Goal: Task Accomplishment & Management: Manage account settings

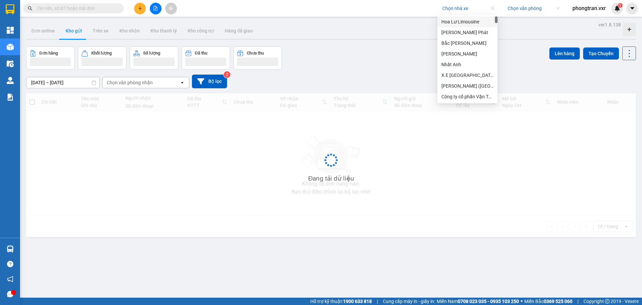
click at [457, 12] on input "search" at bounding box center [467, 8] width 48 height 10
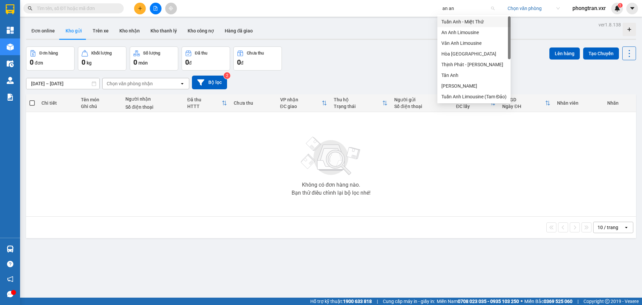
type input "an anh"
click at [456, 34] on div "An Anh Limousine" at bounding box center [474, 32] width 65 height 7
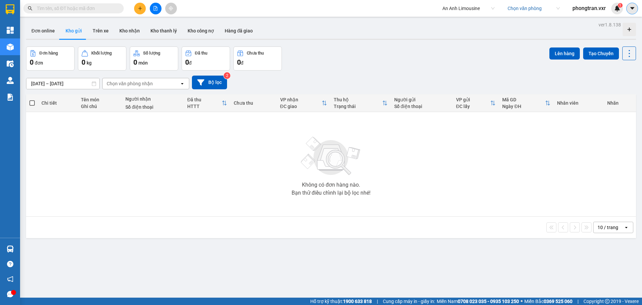
click at [635, 11] on button at bounding box center [633, 9] width 12 height 12
click at [625, 23] on div "Cấu hình nhà xe" at bounding box center [615, 24] width 34 height 7
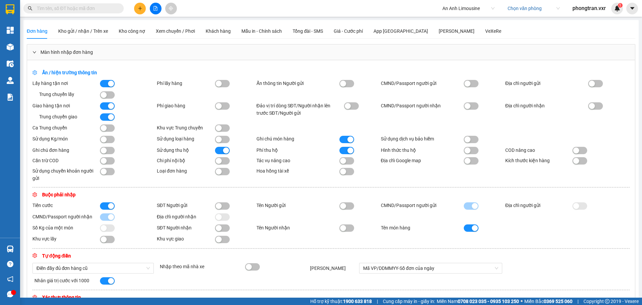
click at [224, 160] on button "button" at bounding box center [222, 160] width 15 height 7
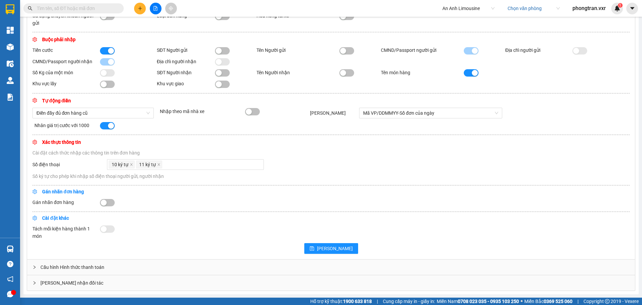
click at [95, 268] on div "Cấu hình Hình thức thanh toán" at bounding box center [331, 267] width 608 height 15
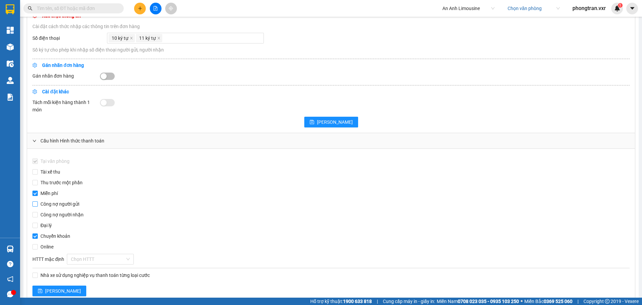
click at [59, 205] on span "Công nợ người gửi" at bounding box center [60, 203] width 44 height 7
click at [38, 205] on input "Công nợ người gửi" at bounding box center [34, 203] width 5 height 5
checkbox input "true"
click at [55, 216] on span "Công nợ người nhận" at bounding box center [62, 214] width 49 height 7
click at [38, 216] on input "Công nợ người nhận" at bounding box center [34, 214] width 5 height 5
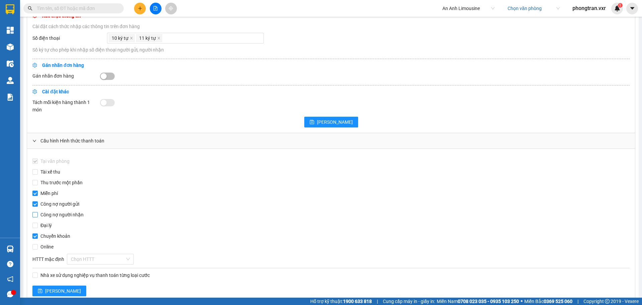
checkbox input "true"
click at [51, 289] on span "[PERSON_NAME]" at bounding box center [63, 290] width 36 height 7
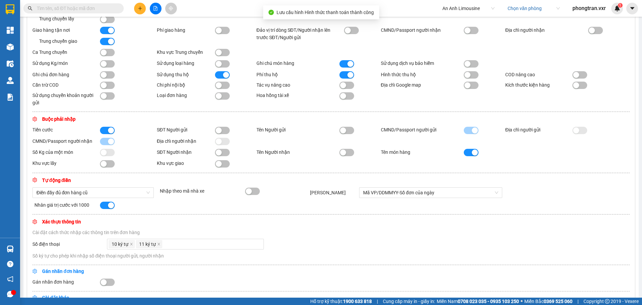
scroll to position [0, 0]
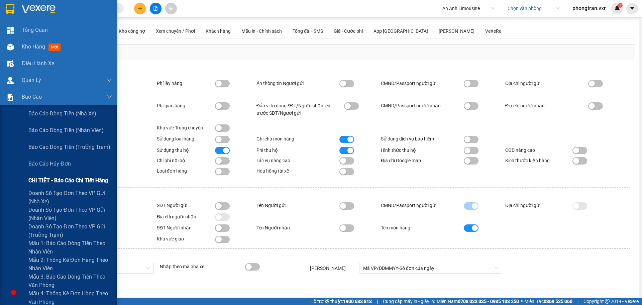
click at [85, 183] on span "CHI TIẾT - Báo cáo chi tiết hàng" at bounding box center [68, 180] width 80 height 8
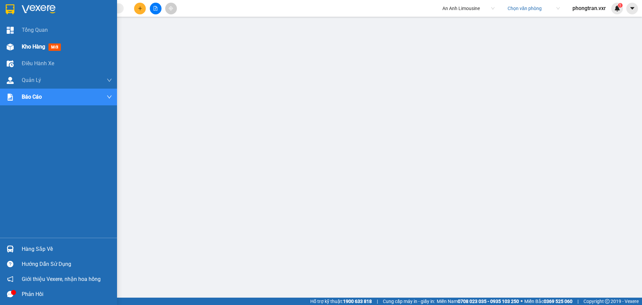
click at [40, 47] on span "Kho hàng" at bounding box center [33, 46] width 23 height 6
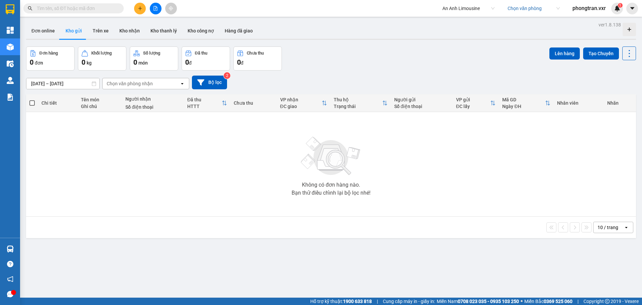
click at [453, 9] on span "An Anh Limousine" at bounding box center [469, 8] width 52 height 10
click at [136, 5] on button at bounding box center [140, 9] width 12 height 12
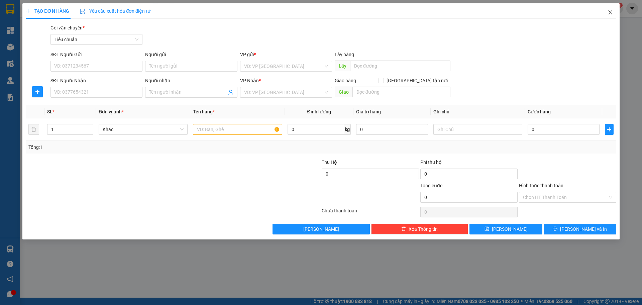
click at [612, 15] on icon "close" at bounding box center [610, 12] width 5 height 5
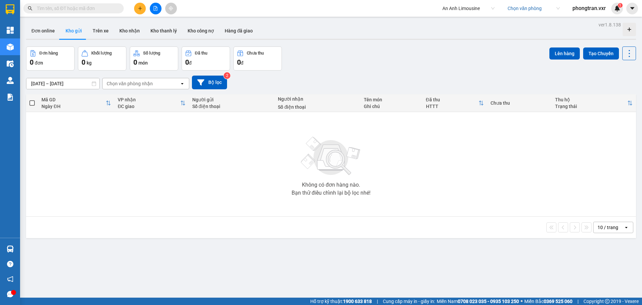
click at [139, 13] on button at bounding box center [140, 9] width 12 height 12
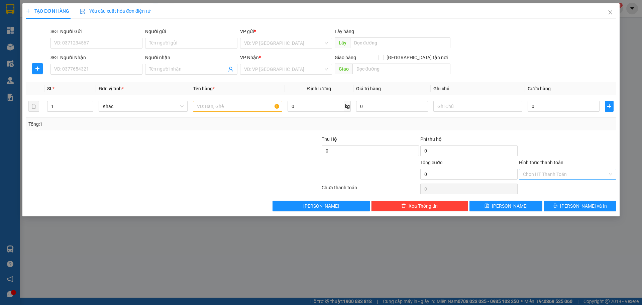
click at [554, 171] on input "Hình thức thanh toán" at bounding box center [565, 174] width 85 height 10
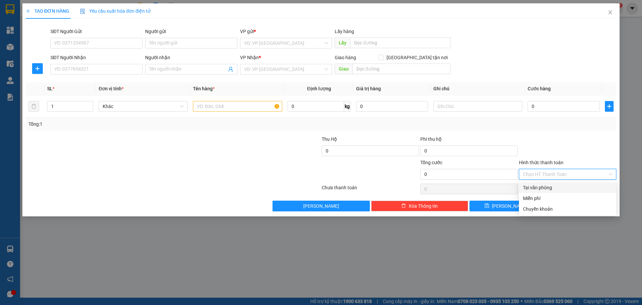
drag, startPoint x: 563, startPoint y: 138, endPoint x: 578, endPoint y: 120, distance: 23.4
click at [566, 135] on div at bounding box center [568, 146] width 99 height 23
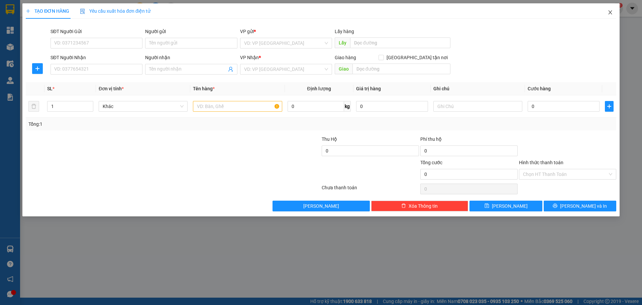
click at [614, 9] on span "Close" at bounding box center [610, 12] width 19 height 19
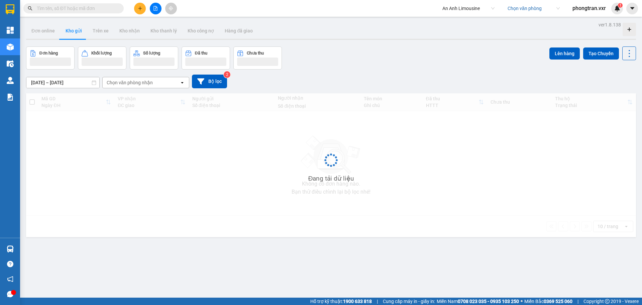
click at [627, 12] on span at bounding box center [633, 9] width 12 height 12
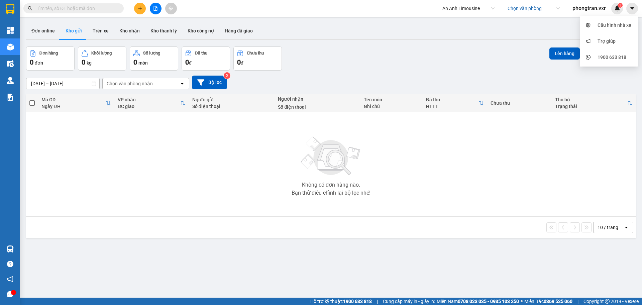
click at [630, 12] on button at bounding box center [633, 9] width 12 height 12
click at [630, 9] on icon "caret-down" at bounding box center [633, 8] width 6 height 6
click at [620, 18] on li "Cấu hình nhà xe" at bounding box center [609, 25] width 58 height 16
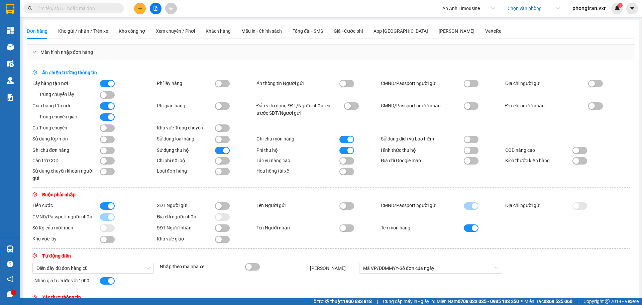
click at [215, 163] on div at bounding box center [219, 161] width 8 height 8
click at [218, 162] on div "button" at bounding box center [219, 161] width 6 height 6
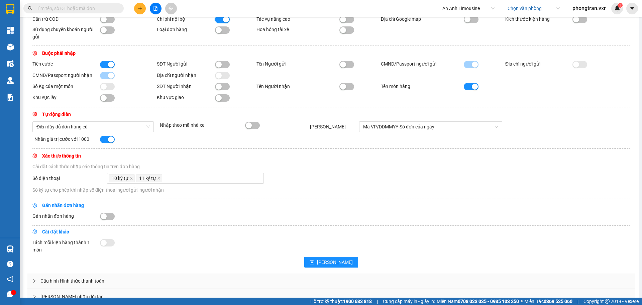
scroll to position [156, 0]
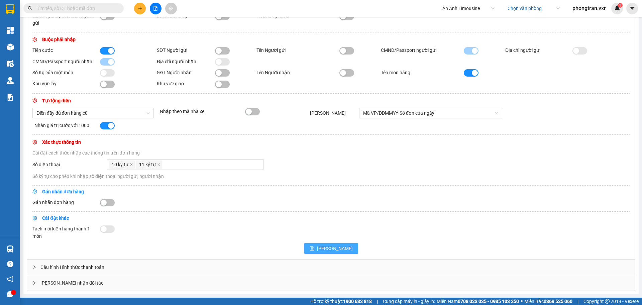
click at [314, 251] on span "save" at bounding box center [312, 248] width 5 height 5
click at [61, 268] on div "Cấu hình Hình thức thanh toán" at bounding box center [331, 267] width 608 height 15
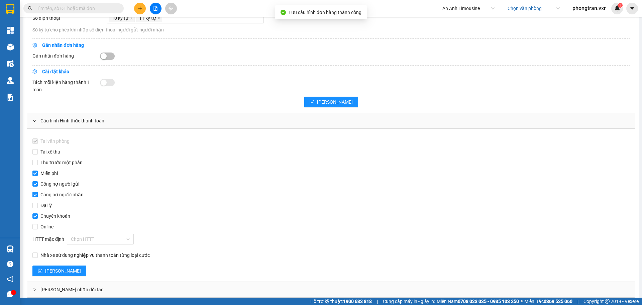
scroll to position [309, 0]
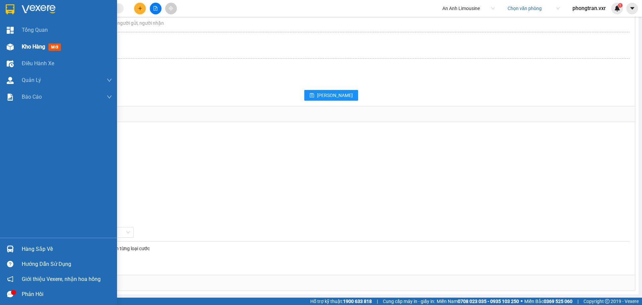
click at [17, 51] on div "Kho hàng mới" at bounding box center [58, 46] width 117 height 17
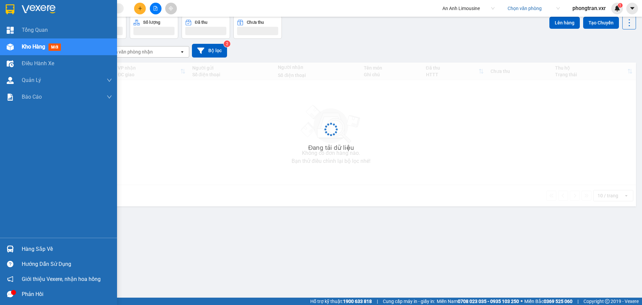
scroll to position [31, 0]
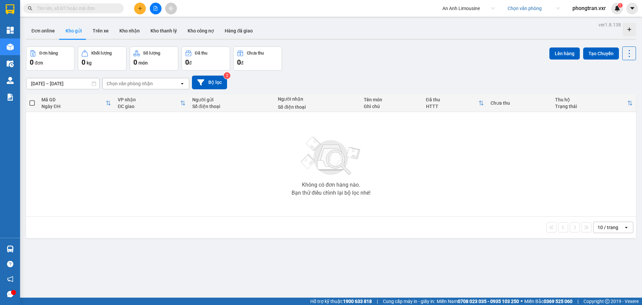
click at [141, 7] on icon "plus" at bounding box center [140, 8] width 5 height 5
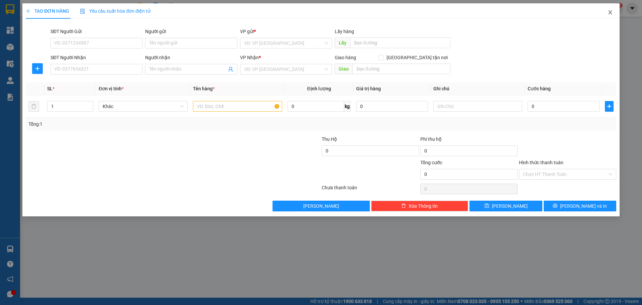
drag, startPoint x: 611, startPoint y: 12, endPoint x: 444, endPoint y: 12, distance: 166.9
click at [611, 12] on icon "close" at bounding box center [611, 12] width 4 height 4
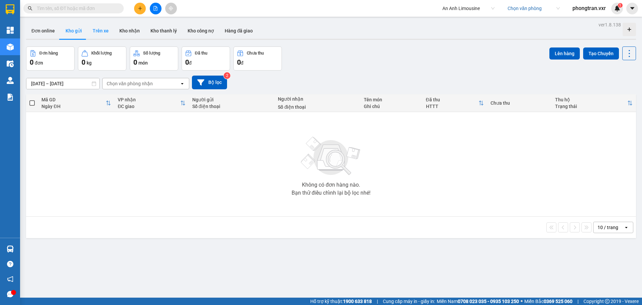
click at [107, 28] on button "Trên xe" at bounding box center [100, 31] width 27 height 16
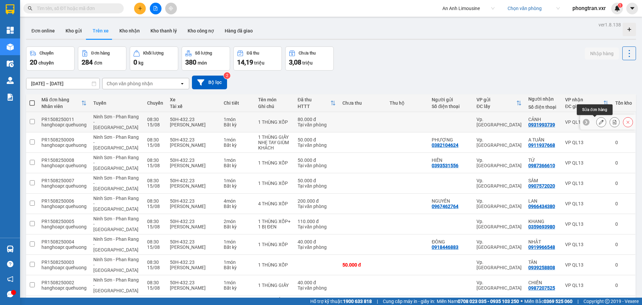
click at [597, 121] on button at bounding box center [601, 122] width 9 height 12
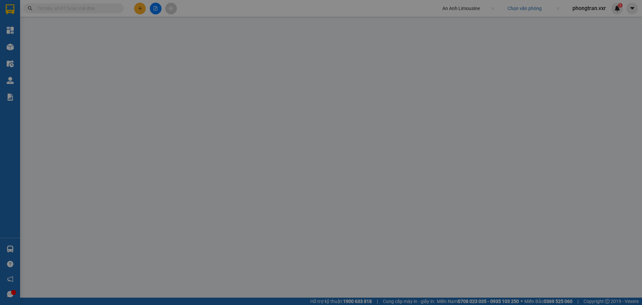
type input "0931993739"
type input "CẢNH"
type input "80.000"
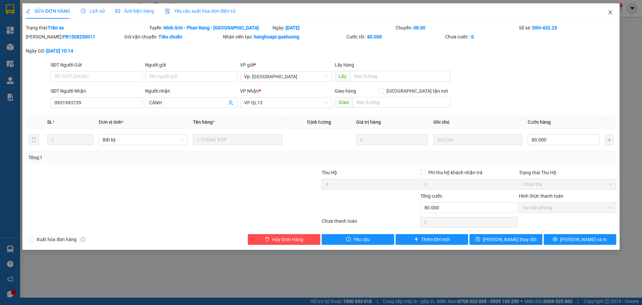
click at [615, 11] on span "Close" at bounding box center [610, 12] width 19 height 19
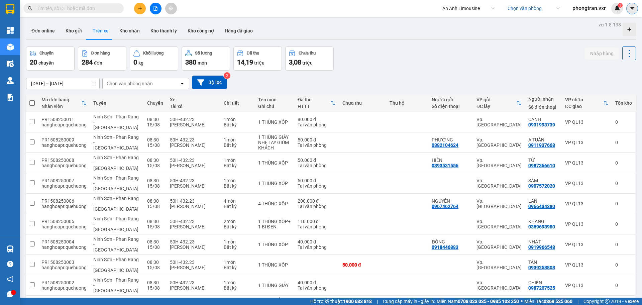
click at [631, 10] on icon "caret-down" at bounding box center [633, 8] width 6 height 6
click at [624, 21] on div "Cấu hình nhà xe" at bounding box center [615, 24] width 34 height 7
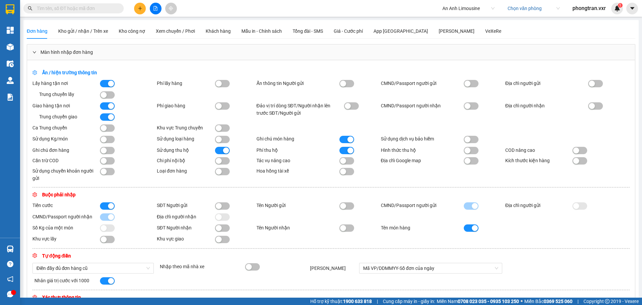
click at [221, 160] on button "button" at bounding box center [222, 160] width 15 height 7
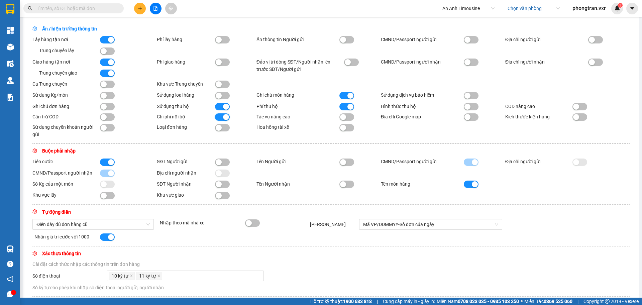
scroll to position [84, 0]
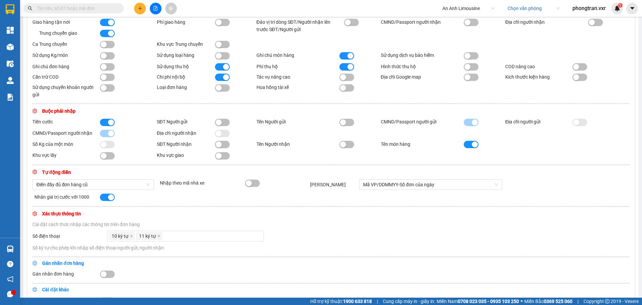
click at [109, 68] on button "button" at bounding box center [107, 66] width 15 height 7
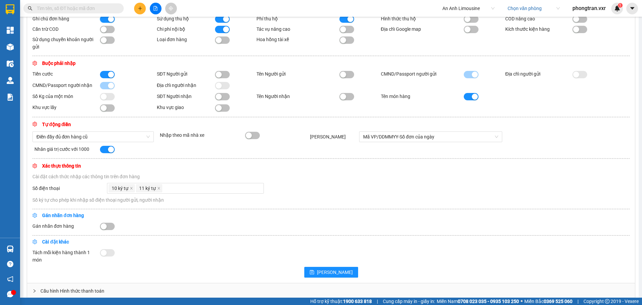
scroll to position [156, 0]
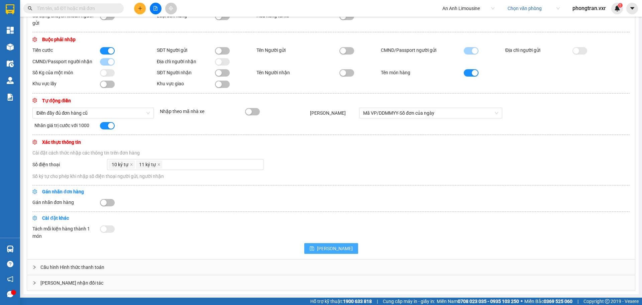
click at [341, 248] on button "[PERSON_NAME]" at bounding box center [331, 248] width 54 height 11
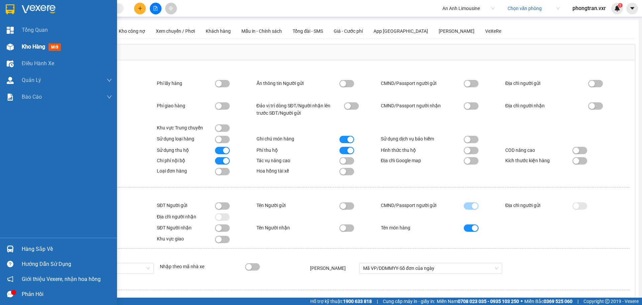
click at [11, 46] on img at bounding box center [10, 46] width 7 height 7
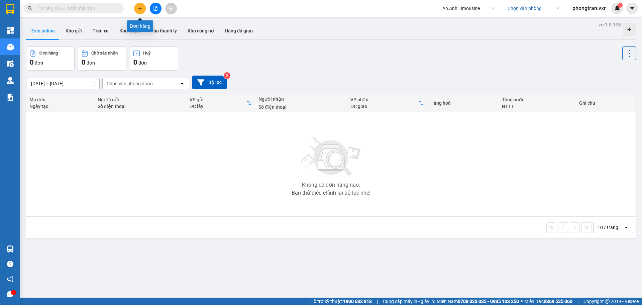
click at [137, 6] on button at bounding box center [140, 9] width 12 height 12
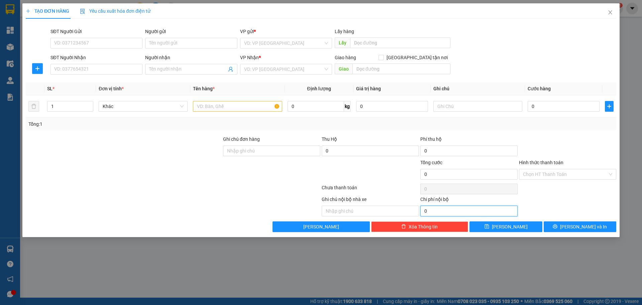
click at [447, 207] on input "0" at bounding box center [469, 211] width 97 height 11
click at [554, 178] on input "Hình thức thanh toán" at bounding box center [565, 174] width 85 height 10
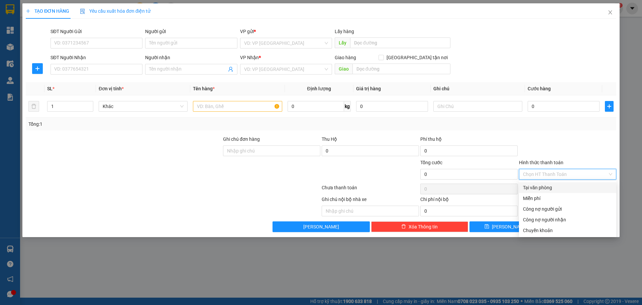
click at [409, 202] on div "Ghi chú nội bộ nhà xe" at bounding box center [370, 201] width 97 height 10
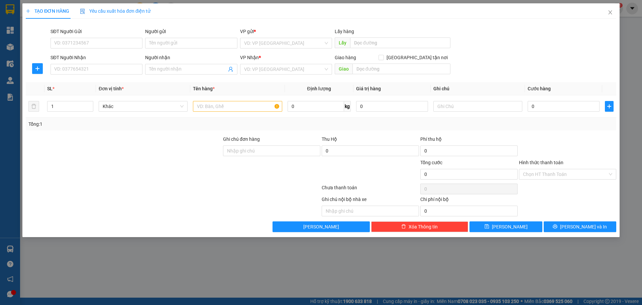
click at [393, 202] on div "Ghi chú nội bộ nhà xe" at bounding box center [370, 201] width 97 height 10
click at [375, 202] on div "Ghi chú nội bộ nhà xe" at bounding box center [370, 201] width 97 height 10
click at [375, 206] on input "text" at bounding box center [370, 211] width 97 height 11
drag, startPoint x: 607, startPoint y: 8, endPoint x: 626, endPoint y: 10, distance: 19.2
click at [607, 8] on span "Close" at bounding box center [610, 12] width 19 height 19
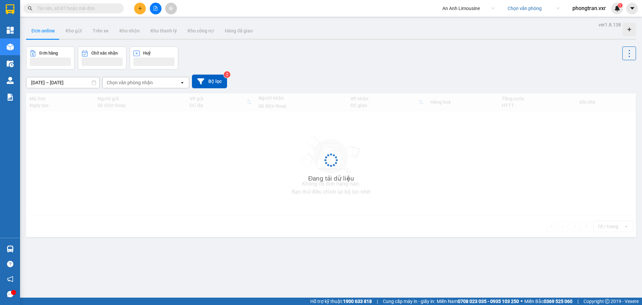
click at [642, 10] on div "An Anh Limousine Chọn văn phòng phongtran.vxr 1" at bounding box center [541, 9] width 204 height 12
click at [638, 9] on button at bounding box center [633, 9] width 12 height 12
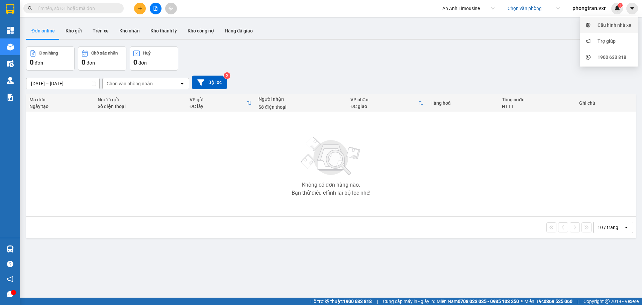
click at [620, 20] on div "Cấu hình nhà xe" at bounding box center [609, 25] width 50 height 13
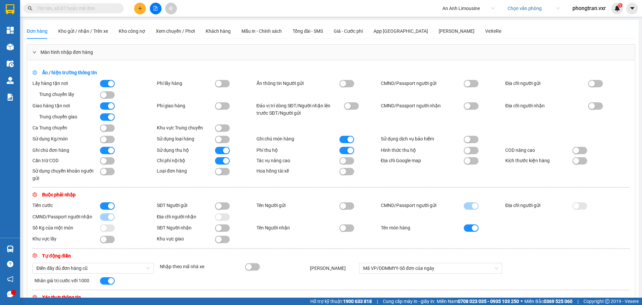
click at [223, 160] on div "button" at bounding box center [226, 161] width 6 height 6
drag, startPoint x: 214, startPoint y: 107, endPoint x: 222, endPoint y: 107, distance: 7.4
click at [217, 107] on button "button" at bounding box center [222, 105] width 15 height 7
click at [226, 84] on button "button" at bounding box center [222, 83] width 15 height 7
click at [103, 97] on div "button" at bounding box center [104, 95] width 6 height 6
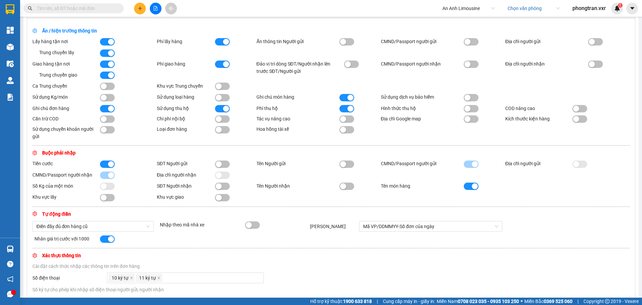
scroll to position [125, 0]
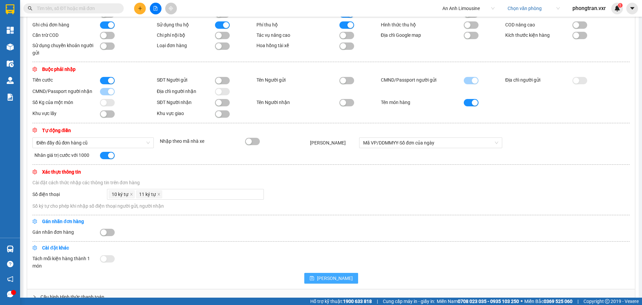
click at [338, 280] on button "[PERSON_NAME]" at bounding box center [331, 278] width 54 height 11
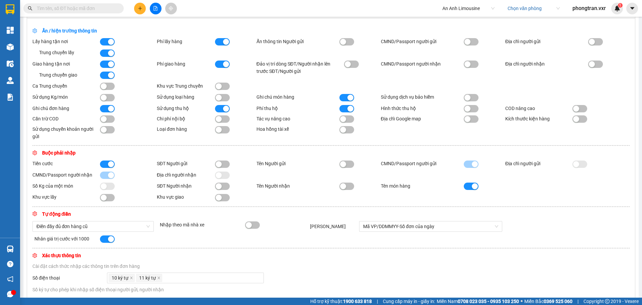
click at [14, 45] on div at bounding box center [10, 47] width 12 height 12
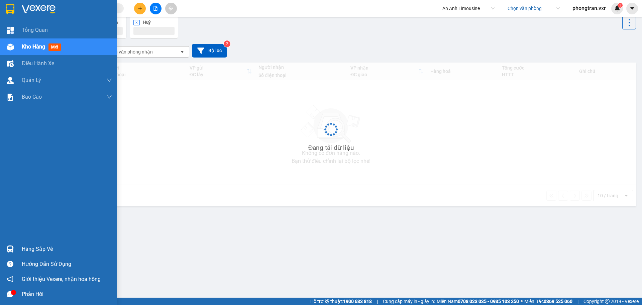
scroll to position [31, 0]
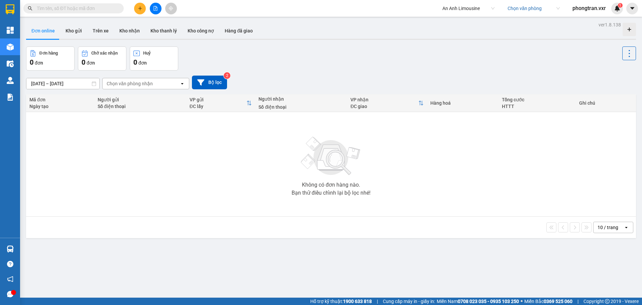
click at [146, 0] on div "Kết quả tìm kiếm ( 0 ) Bộ lọc No Data An Anh Limousine Chọn văn phòng phongtran…" at bounding box center [321, 8] width 642 height 17
click at [140, 10] on icon "plus" at bounding box center [140, 8] width 5 height 5
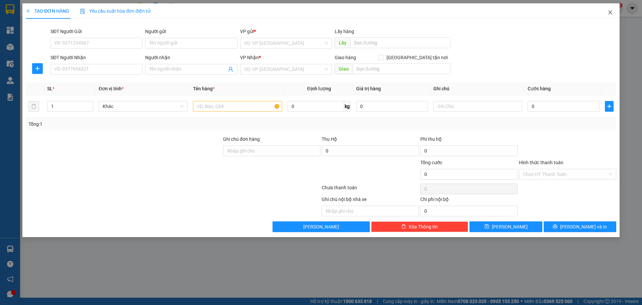
click at [605, 9] on span "Close" at bounding box center [610, 12] width 19 height 19
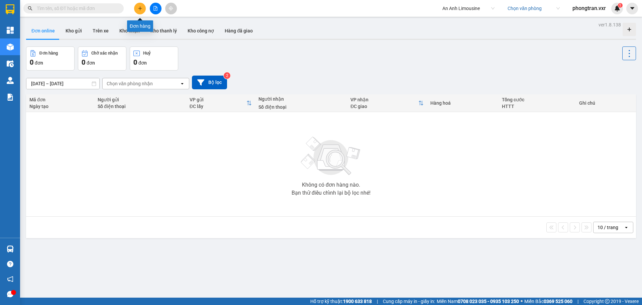
click at [137, 10] on button at bounding box center [140, 9] width 12 height 12
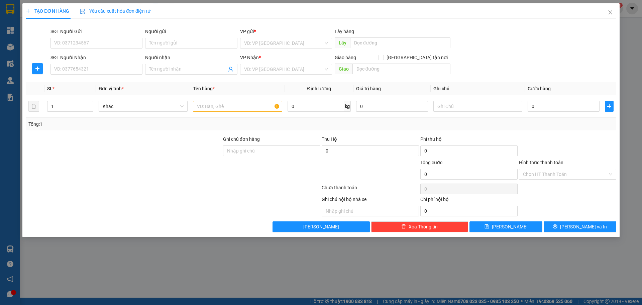
drag, startPoint x: 607, startPoint y: 82, endPoint x: 623, endPoint y: 58, distance: 28.9
click at [608, 81] on div "Transit Pickup Surcharge Ids Transit Deliver Surcharge Ids Transit Deliver Surc…" at bounding box center [321, 128] width 591 height 208
click at [609, 11] on icon "close" at bounding box center [610, 12] width 5 height 5
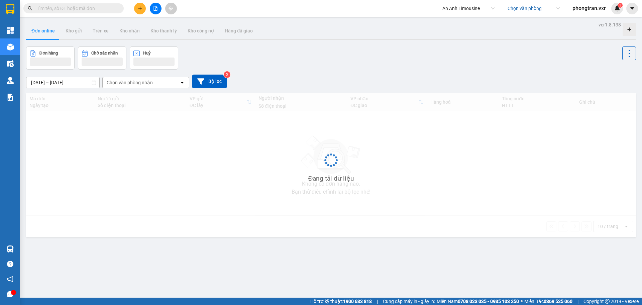
click at [641, 12] on div "An Anh Limousine Chọn văn phòng phongtran.vxr 1" at bounding box center [541, 9] width 204 height 12
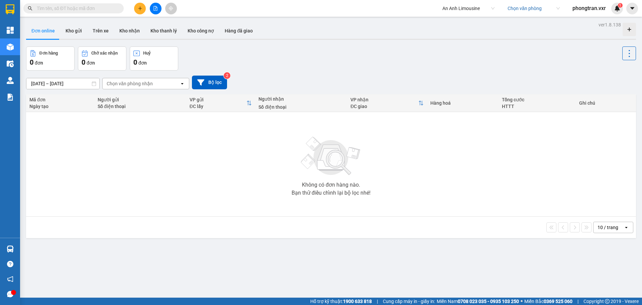
drag, startPoint x: 636, startPoint y: 11, endPoint x: 626, endPoint y: 20, distance: 13.0
click at [635, 11] on button at bounding box center [633, 9] width 12 height 12
click at [620, 26] on div "Cấu hình nhà xe" at bounding box center [615, 24] width 34 height 7
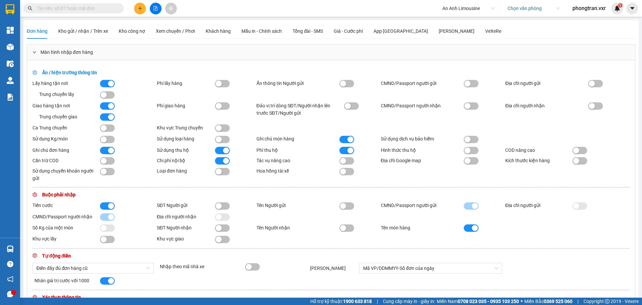
click at [223, 79] on div "Ẩn / hiện trường thông tin Lấy hàng tận nơi Trung chuyển lấy Phí lấy hàng Ẩn th…" at bounding box center [331, 237] width 608 height 354
click at [223, 81] on button "button" at bounding box center [222, 83] width 15 height 7
click at [222, 103] on button "button" at bounding box center [222, 105] width 15 height 7
click at [110, 97] on button "button" at bounding box center [107, 94] width 15 height 7
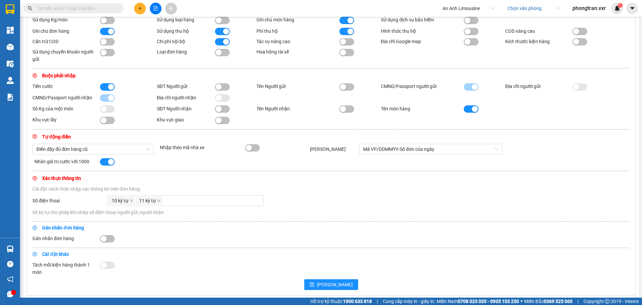
scroll to position [156, 0]
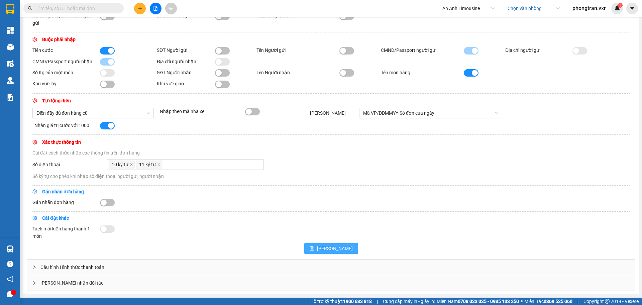
click at [334, 245] on span "Lưu" at bounding box center [335, 248] width 36 height 7
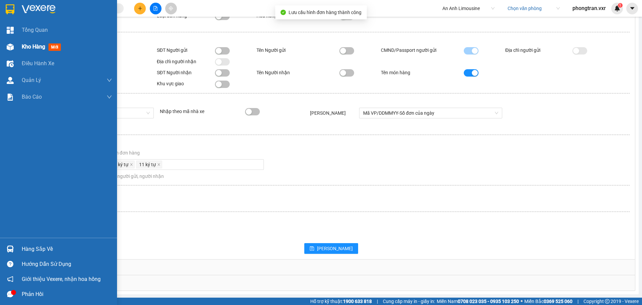
click at [14, 49] on div at bounding box center [10, 47] width 12 height 12
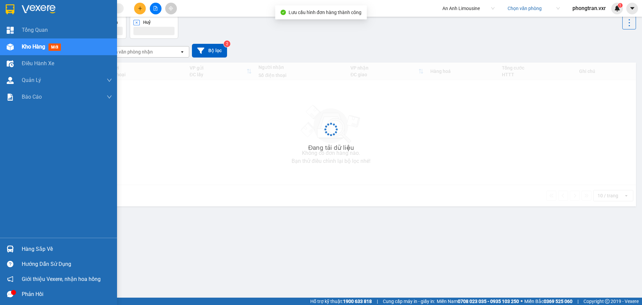
scroll to position [31, 0]
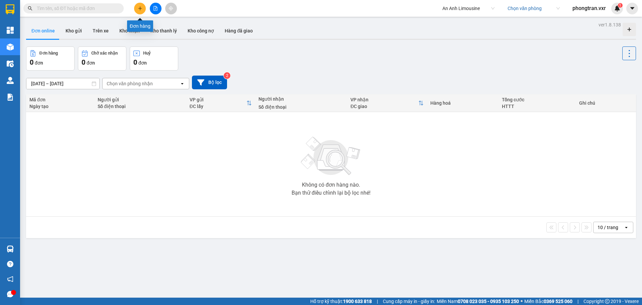
click at [142, 7] on icon "plus" at bounding box center [140, 8] width 5 height 5
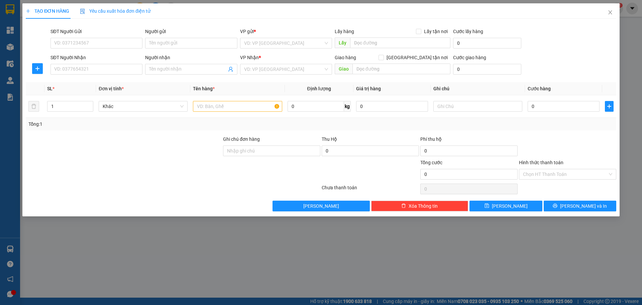
click at [494, 33] on div "Cước lấy hàng" at bounding box center [487, 33] width 68 height 10
click at [489, 40] on input "0" at bounding box center [487, 43] width 68 height 11
click at [610, 10] on icon "close" at bounding box center [610, 12] width 5 height 5
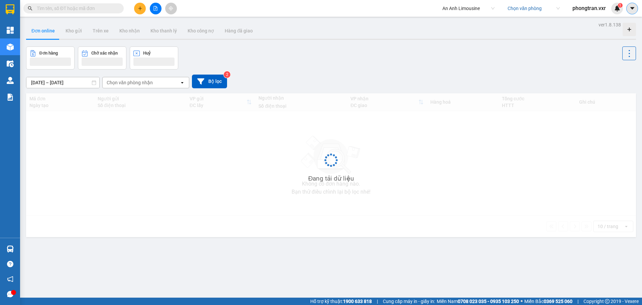
click at [636, 11] on button at bounding box center [633, 9] width 12 height 12
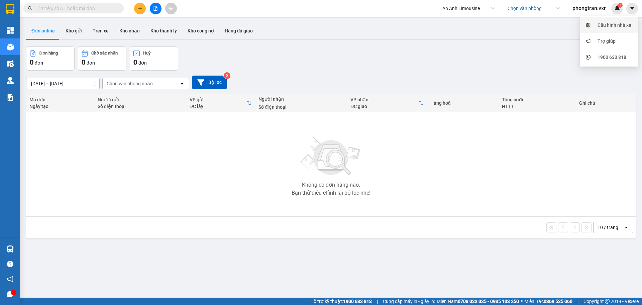
click at [619, 25] on div "Cấu hình nhà xe" at bounding box center [615, 24] width 34 height 7
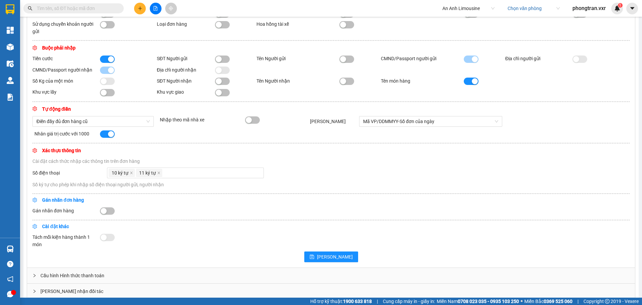
scroll to position [156, 0]
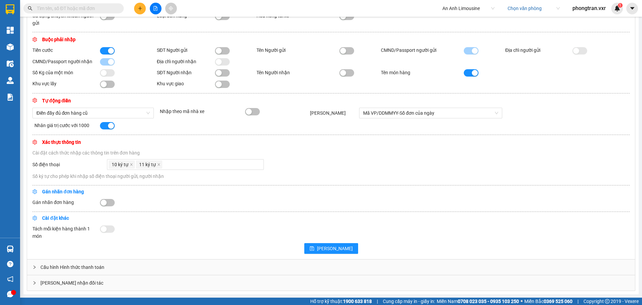
click at [94, 261] on div "Cấu hình Hình thức thanh toán" at bounding box center [331, 267] width 608 height 15
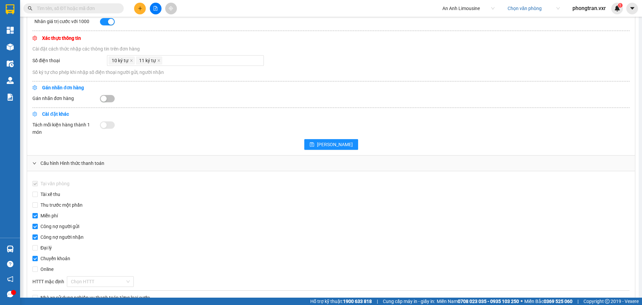
scroll to position [226, 0]
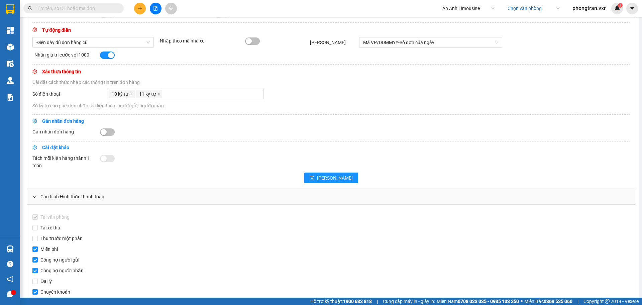
click at [112, 127] on div "Ẩn / hiện trường thông tin Lấy hàng tận nơi Trung chuyển lấy Phí lấy hàng Ẩn th…" at bounding box center [331, 11] width 608 height 354
click at [110, 129] on button "button" at bounding box center [107, 131] width 15 height 7
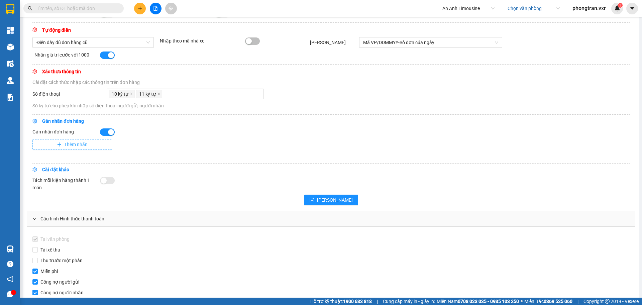
click at [93, 146] on button "Thêm nhãn" at bounding box center [72, 144] width 80 height 11
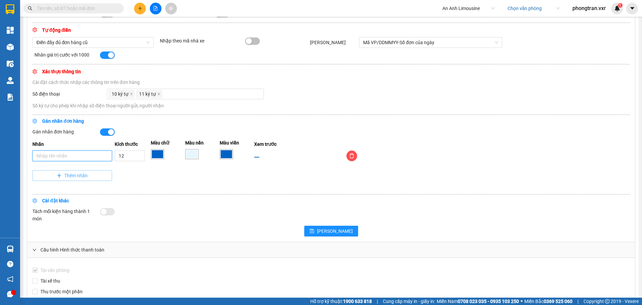
drag, startPoint x: 93, startPoint y: 146, endPoint x: 84, endPoint y: 158, distance: 15.1
click at [84, 158] on input "Nhãn" at bounding box center [72, 156] width 80 height 11
type input "A"
type input "Â"
type input "AMANOI"
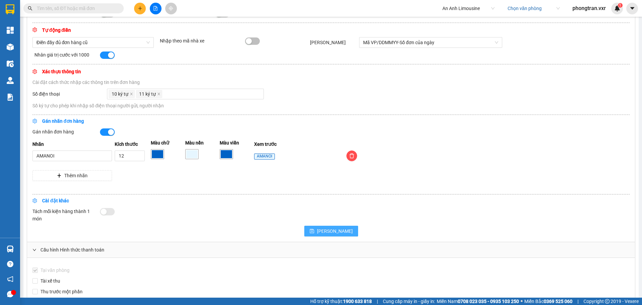
click at [338, 234] on button "Lưu" at bounding box center [331, 231] width 54 height 11
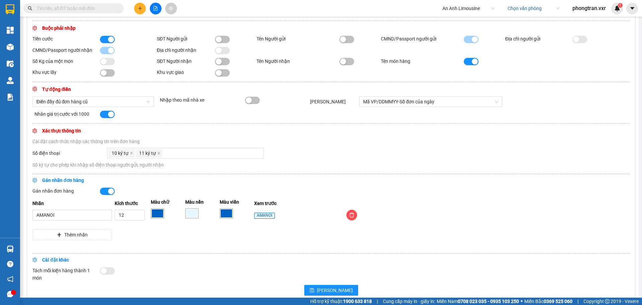
scroll to position [126, 0]
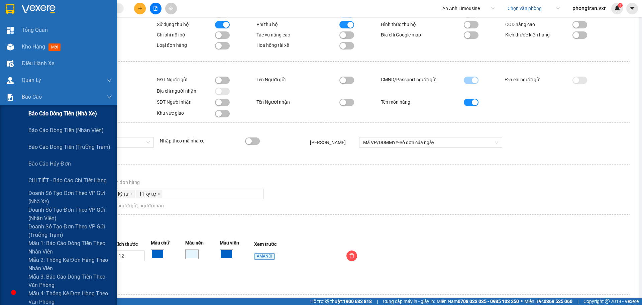
click at [90, 117] on span "Báo cáo dòng tiền (nhà xe)" at bounding box center [62, 113] width 69 height 8
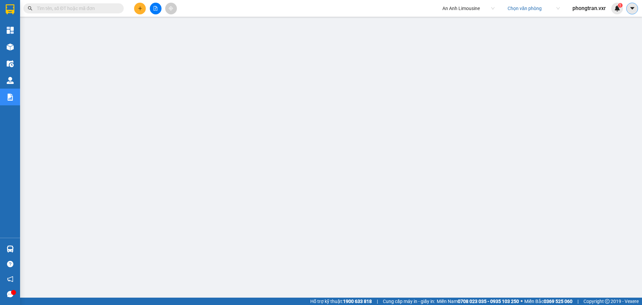
click at [635, 12] on button at bounding box center [633, 9] width 12 height 12
click at [619, 23] on div "Cấu hình nhà xe" at bounding box center [615, 24] width 34 height 7
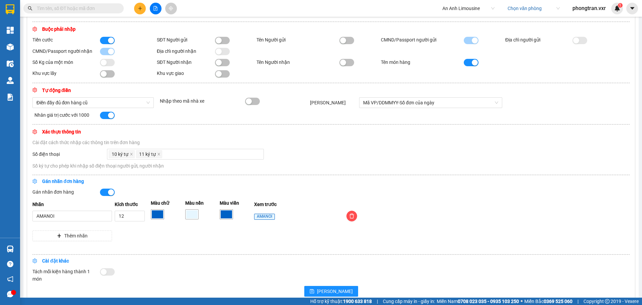
scroll to position [209, 0]
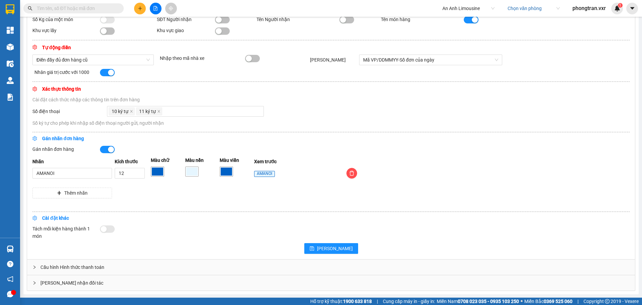
click at [77, 268] on div "Cấu hình Hình thức thanh toán" at bounding box center [331, 267] width 608 height 15
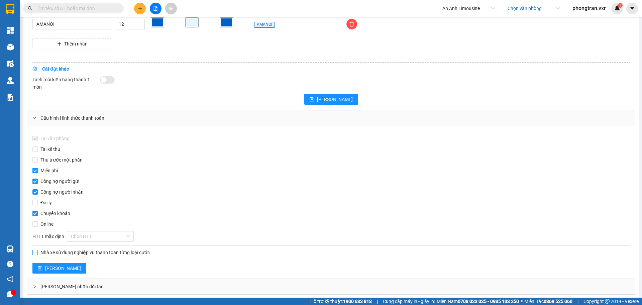
scroll to position [363, 0]
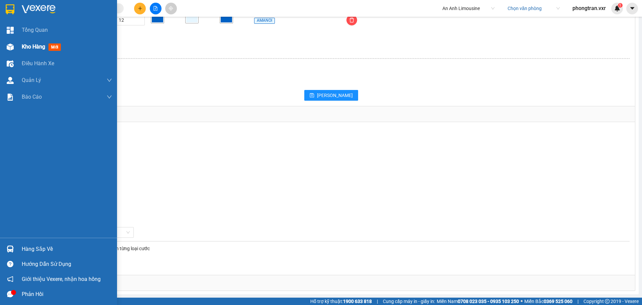
click at [13, 52] on div at bounding box center [10, 47] width 12 height 12
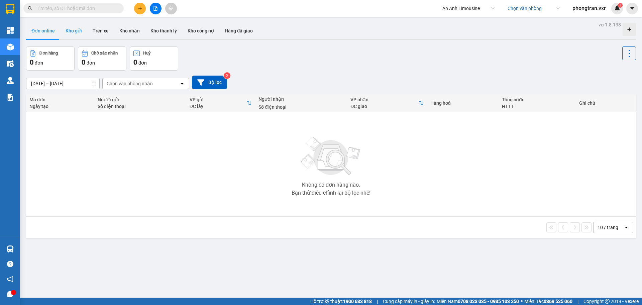
click at [75, 31] on button "Kho gửi" at bounding box center [73, 31] width 27 height 16
type input "[DATE] – [DATE]"
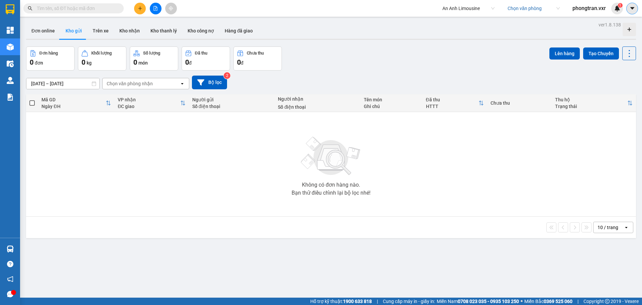
click at [628, 6] on button at bounding box center [633, 9] width 12 height 12
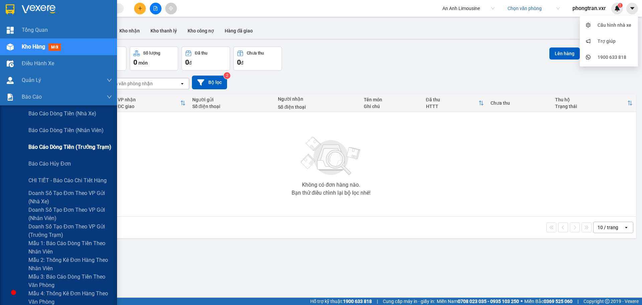
click at [73, 153] on div "Báo cáo dòng tiền (trưởng trạm)" at bounding box center [70, 147] width 84 height 17
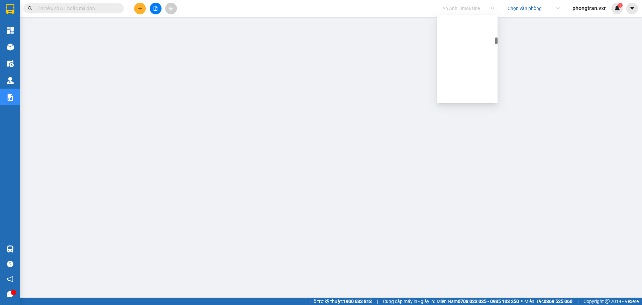
click at [452, 9] on span "An Anh Limousine" at bounding box center [469, 8] width 52 height 10
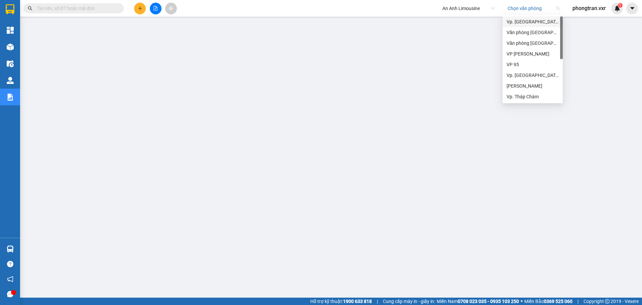
click at [520, 13] on input "search" at bounding box center [532, 8] width 48 height 10
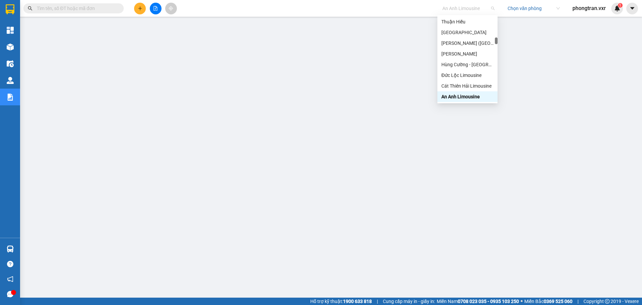
click at [459, 9] on span "An Anh Limousine" at bounding box center [469, 8] width 52 height 10
click at [452, 5] on span "An Anh Limousine" at bounding box center [469, 8] width 52 height 10
type input "t"
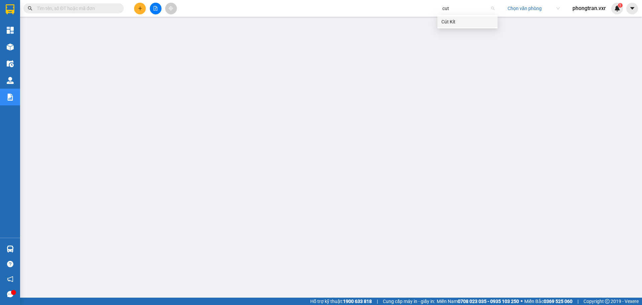
scroll to position [0, 0]
type input "cut kit"
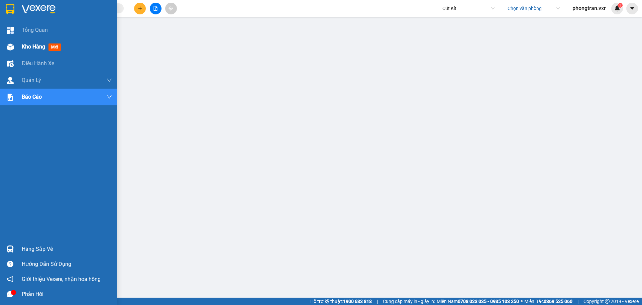
click at [24, 52] on div "Kho hàng mới" at bounding box center [67, 46] width 90 height 17
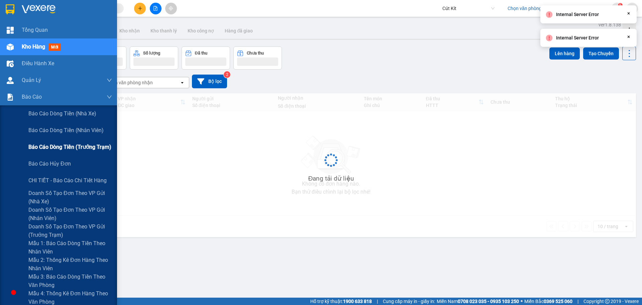
click at [42, 141] on div "Báo cáo dòng tiền (trưởng trạm)" at bounding box center [70, 147] width 84 height 17
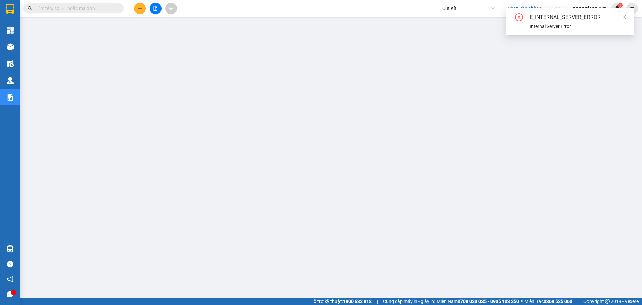
click at [621, 17] on div "E_INTERNAL_SERVER_ERROR" at bounding box center [578, 17] width 96 height 8
click at [623, 18] on icon "close" at bounding box center [624, 17] width 5 height 5
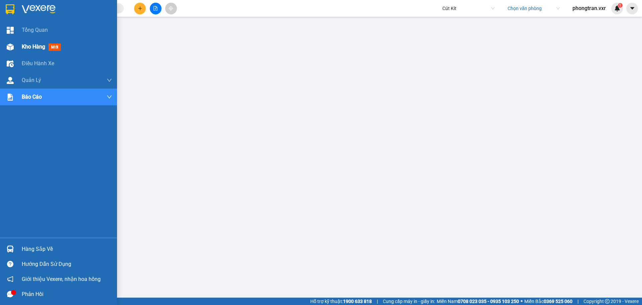
click at [12, 52] on div at bounding box center [10, 47] width 12 height 12
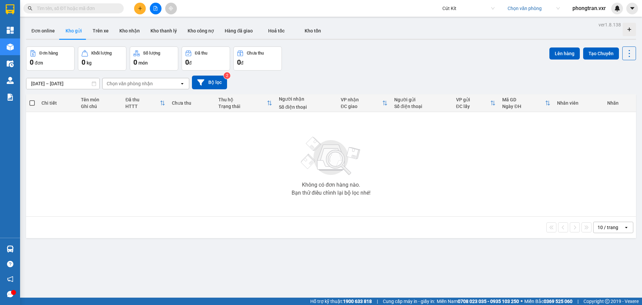
click at [51, 158] on div "Không có đơn hàng nào. Bạn thử điều chỉnh lại bộ lọc nhé!" at bounding box center [331, 164] width 604 height 100
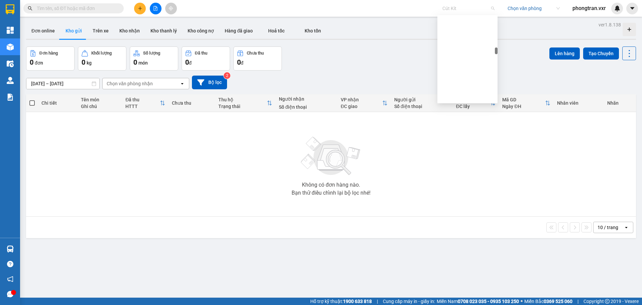
click at [448, 9] on span "Cút Kít" at bounding box center [469, 8] width 52 height 10
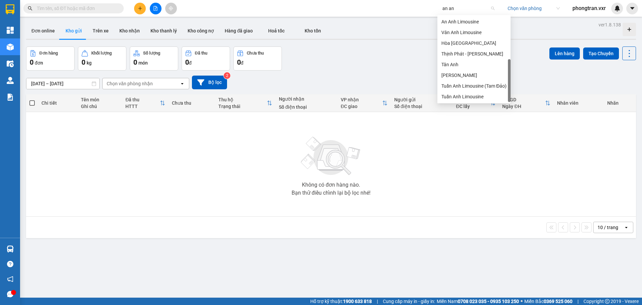
type input "an anh"
click at [454, 20] on div "An Anh Limousine" at bounding box center [474, 21] width 65 height 7
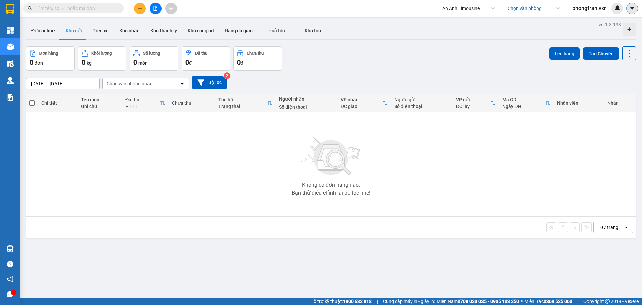
click at [637, 9] on button at bounding box center [633, 9] width 12 height 12
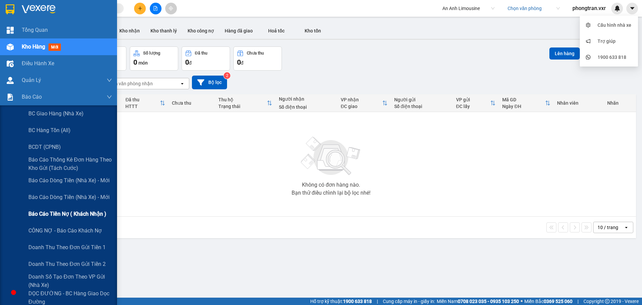
click at [83, 209] on div "Báo cáo tiền nợ ( khách nhận )" at bounding box center [70, 214] width 84 height 17
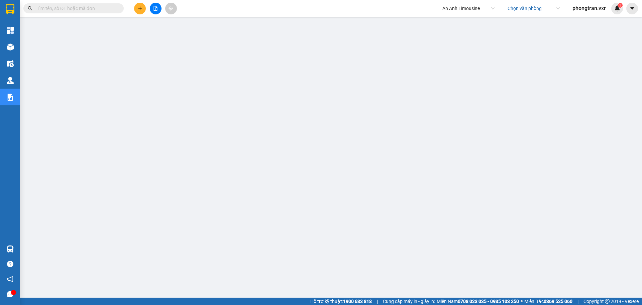
scroll to position [27, 0]
click at [451, 11] on span "An Anh Limousine" at bounding box center [469, 8] width 52 height 10
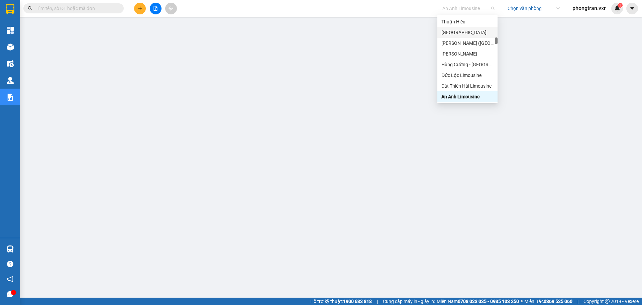
click at [452, 33] on div "[GEOGRAPHIC_DATA]" at bounding box center [468, 32] width 52 height 7
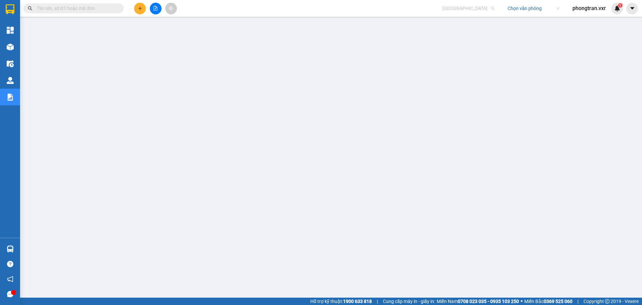
drag, startPoint x: 449, startPoint y: 11, endPoint x: 446, endPoint y: 14, distance: 3.8
click at [446, 14] on div "Trường Anh Chọn văn phòng phongtran.vxr 1" at bounding box center [541, 9] width 204 height 12
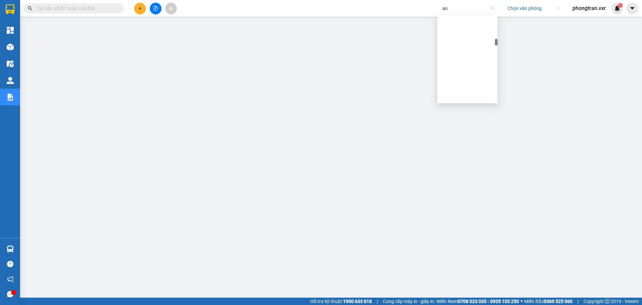
scroll to position [870, 0]
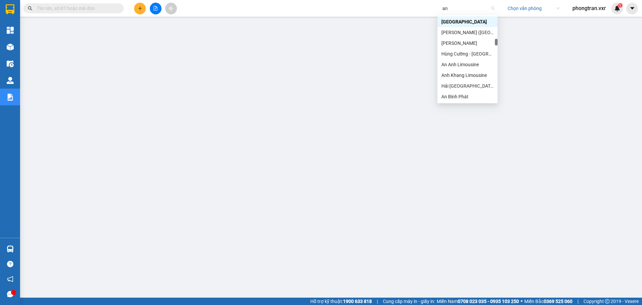
type input "an a"
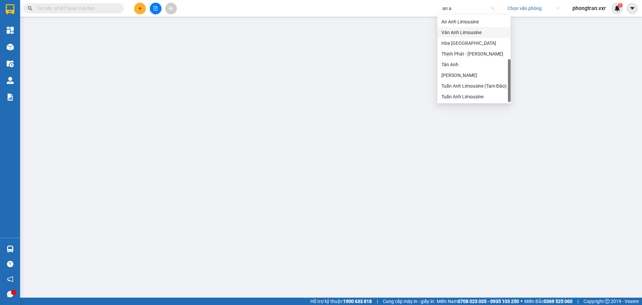
click at [466, 23] on div "An Anh Limousine" at bounding box center [474, 21] width 65 height 7
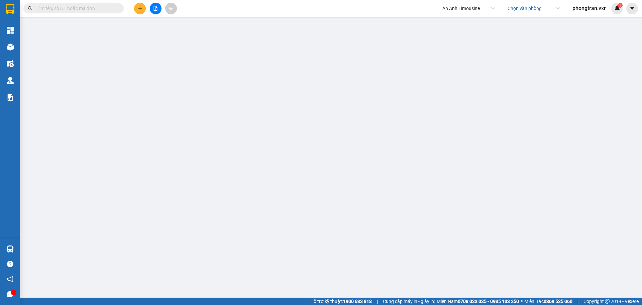
scroll to position [0, 0]
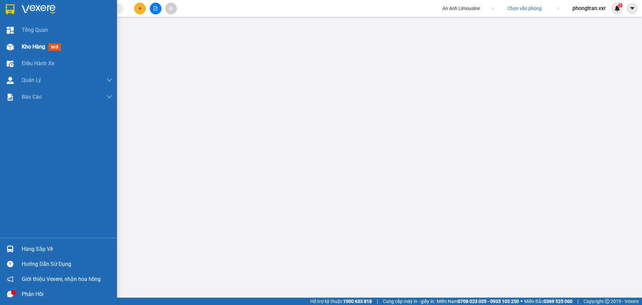
click at [12, 43] on div at bounding box center [10, 47] width 12 height 12
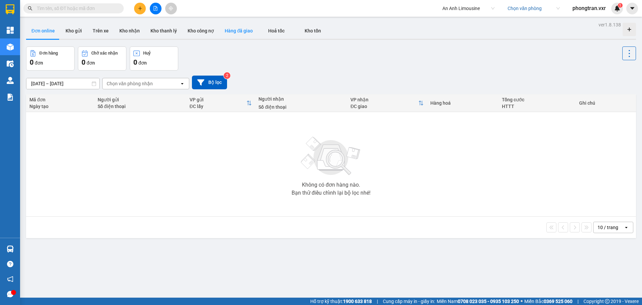
click at [226, 31] on button "Hàng đã giao" at bounding box center [238, 31] width 39 height 16
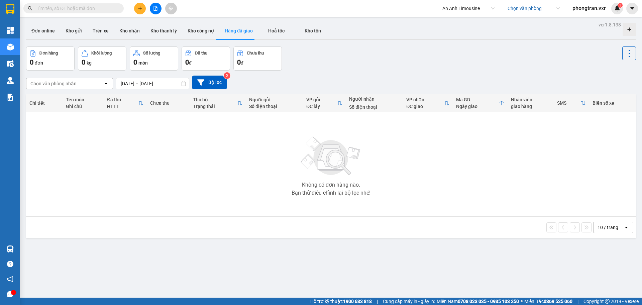
click at [623, 61] on div at bounding box center [630, 59] width 14 height 24
click at [623, 59] on button at bounding box center [630, 54] width 14 height 14
click at [457, 8] on span "An Anh Limousine" at bounding box center [469, 8] width 52 height 10
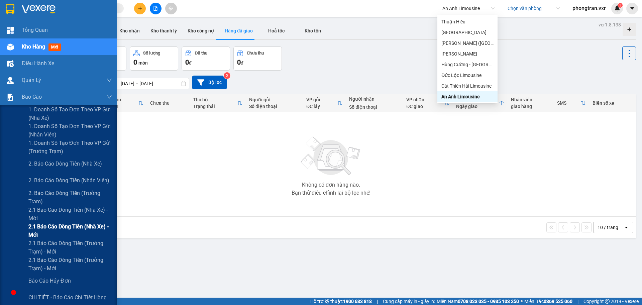
click at [80, 233] on span "2.1 Báo cáo dòng tiền (nhà xe) - mới" at bounding box center [70, 230] width 84 height 17
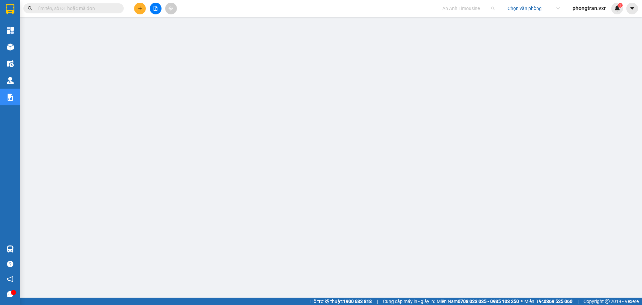
click at [461, 8] on span "An Anh Limousine" at bounding box center [469, 8] width 52 height 10
type input "cut kit"
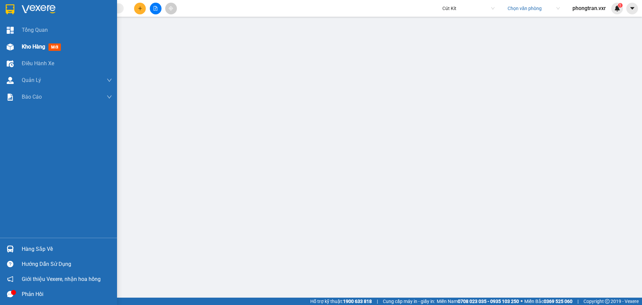
click at [15, 44] on div at bounding box center [10, 47] width 12 height 12
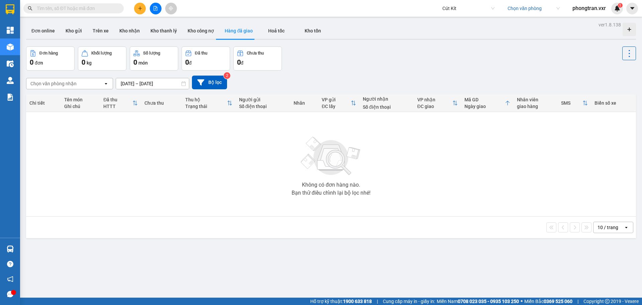
click at [61, 146] on div "Không có đơn hàng nào. Bạn thử điều chỉnh lại bộ lọc nhé!" at bounding box center [331, 164] width 604 height 100
click at [454, 14] on div "Cút Kít Chọn văn phòng phongtran.vxr 1" at bounding box center [541, 9] width 204 height 12
click at [523, 11] on input "search" at bounding box center [532, 8] width 48 height 10
click at [514, 20] on div "VP [GEOGRAPHIC_DATA]" at bounding box center [533, 21] width 52 height 7
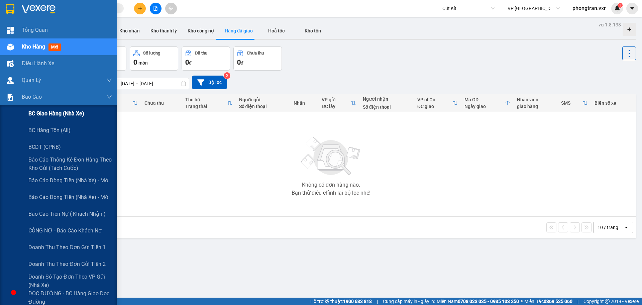
click at [59, 118] on div "BC giao hàng (nhà xe)" at bounding box center [70, 113] width 84 height 17
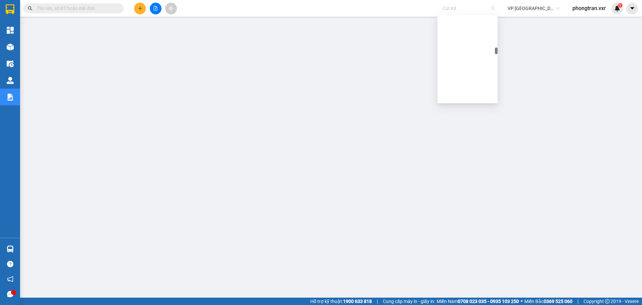
click at [450, 6] on span "Cút Kít" at bounding box center [469, 8] width 52 height 10
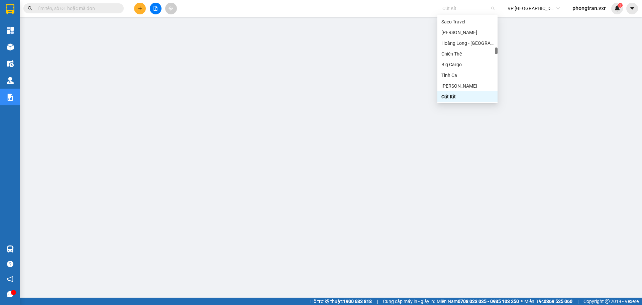
type input "c"
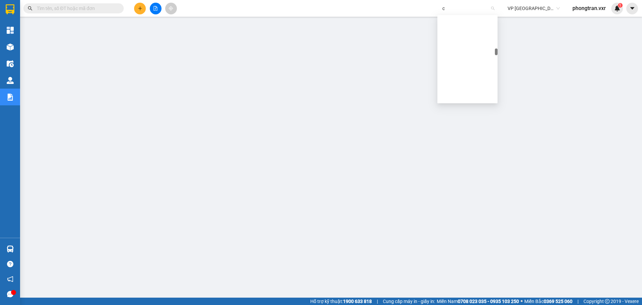
scroll to position [581, 0]
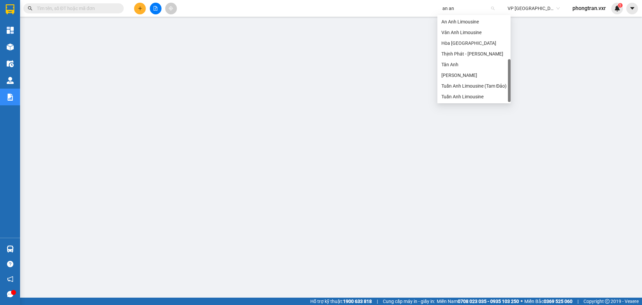
type input "an anh"
click at [463, 19] on div "An Anh Limousine" at bounding box center [474, 21] width 65 height 7
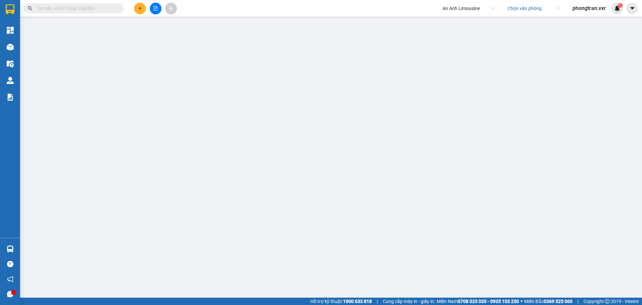
scroll to position [0, 0]
click at [452, 9] on span "An Anh Limousine" at bounding box center [469, 8] width 52 height 10
type input "cut kit"
